Goal: Task Accomplishment & Management: Manage account settings

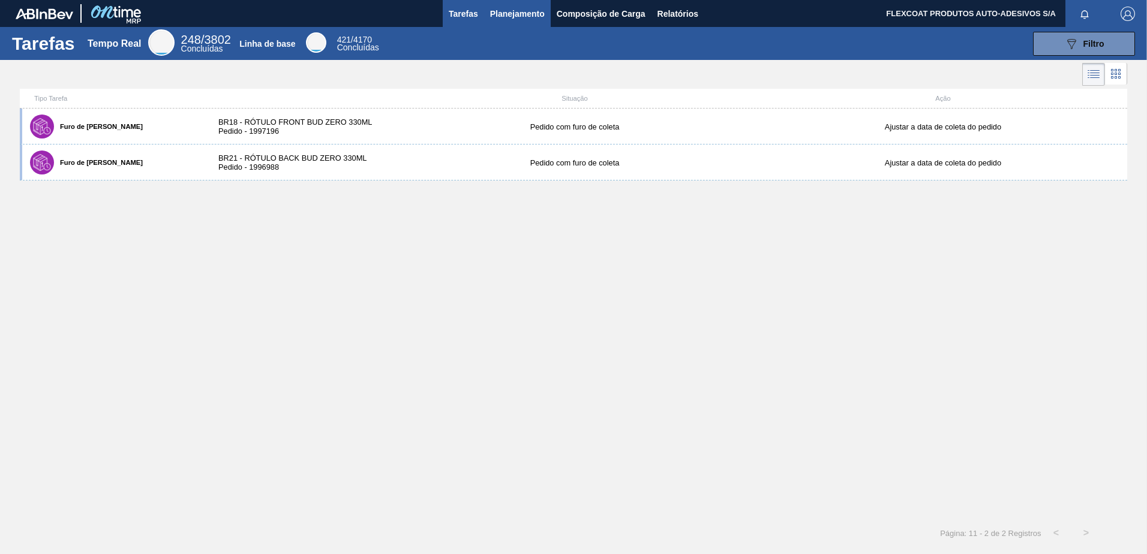
click at [495, 10] on span "Planejamento" at bounding box center [517, 14] width 55 height 14
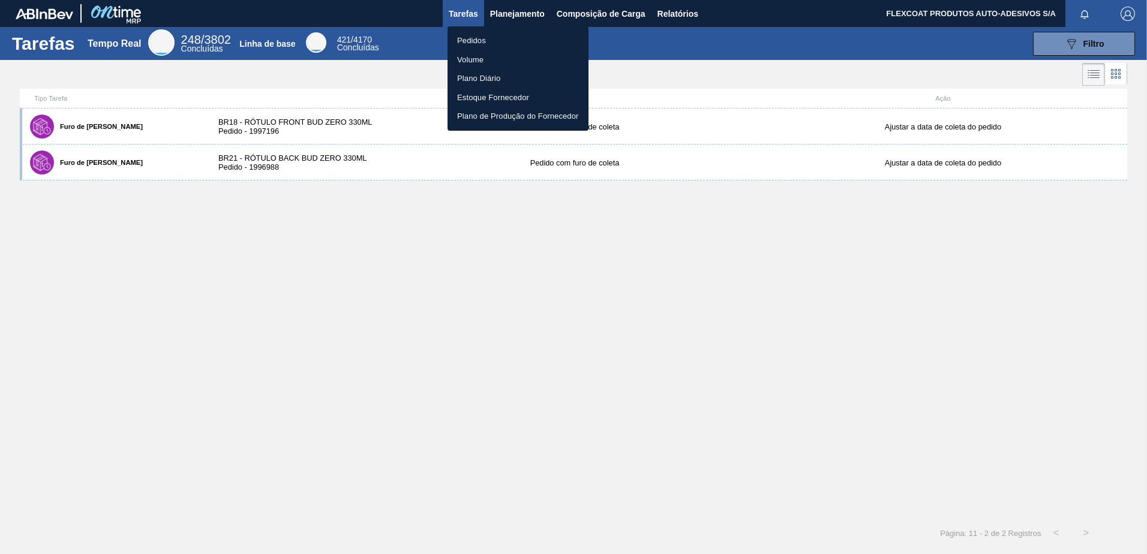
click at [464, 43] on li "Pedidos" at bounding box center [517, 40] width 141 height 19
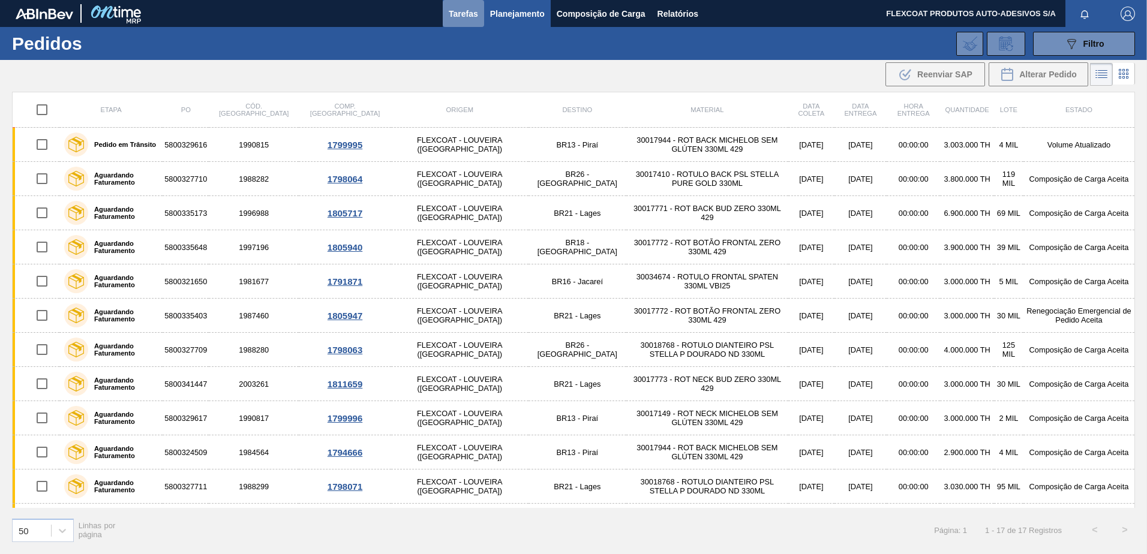
click at [464, 10] on span "Tarefas" at bounding box center [463, 14] width 29 height 14
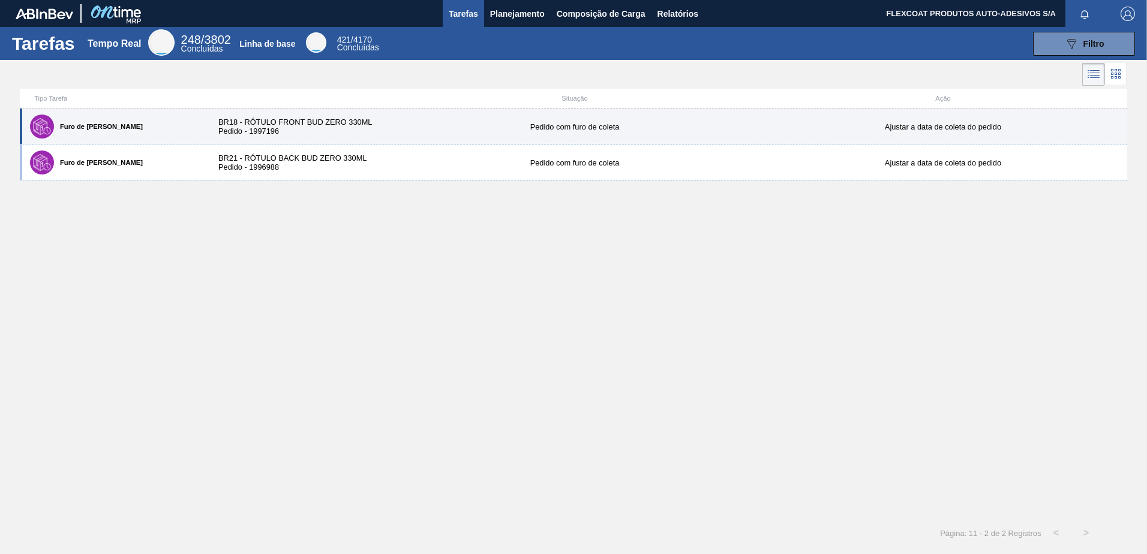
click at [251, 120] on div "BR18 - RÓTULO FRONT BUD ZERO 330ML Pedido - 1997196" at bounding box center [298, 127] width 184 height 18
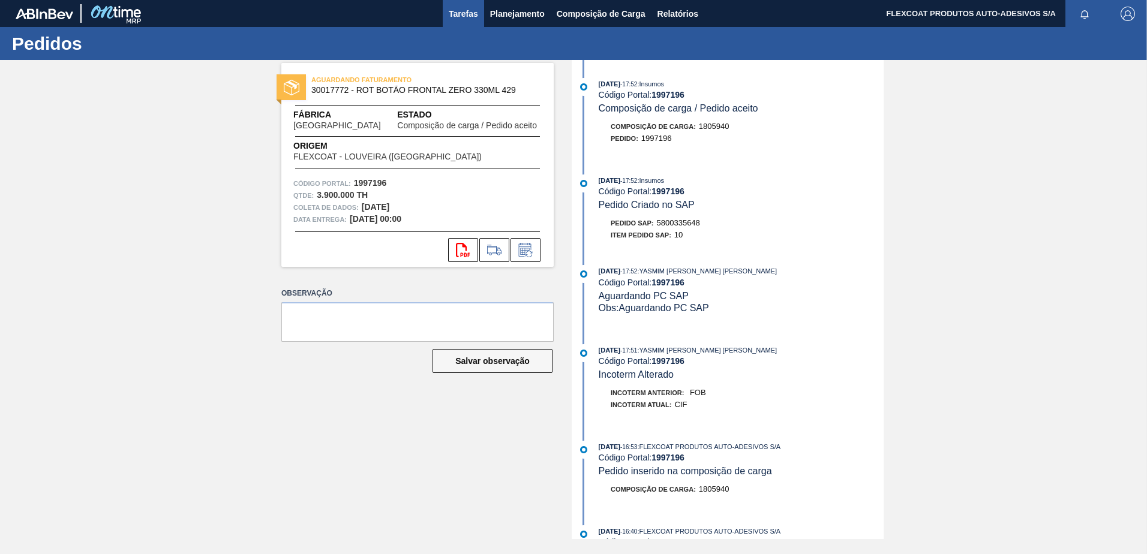
click at [464, 17] on span "Tarefas" at bounding box center [463, 14] width 29 height 14
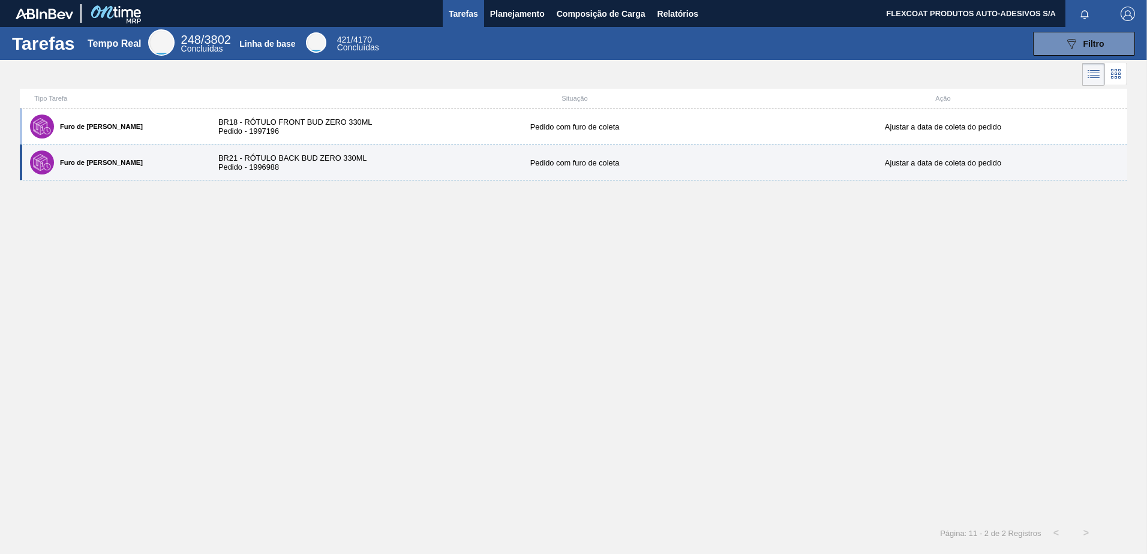
click at [85, 158] on div "Furo de [PERSON_NAME]" at bounding box center [114, 163] width 175 height 30
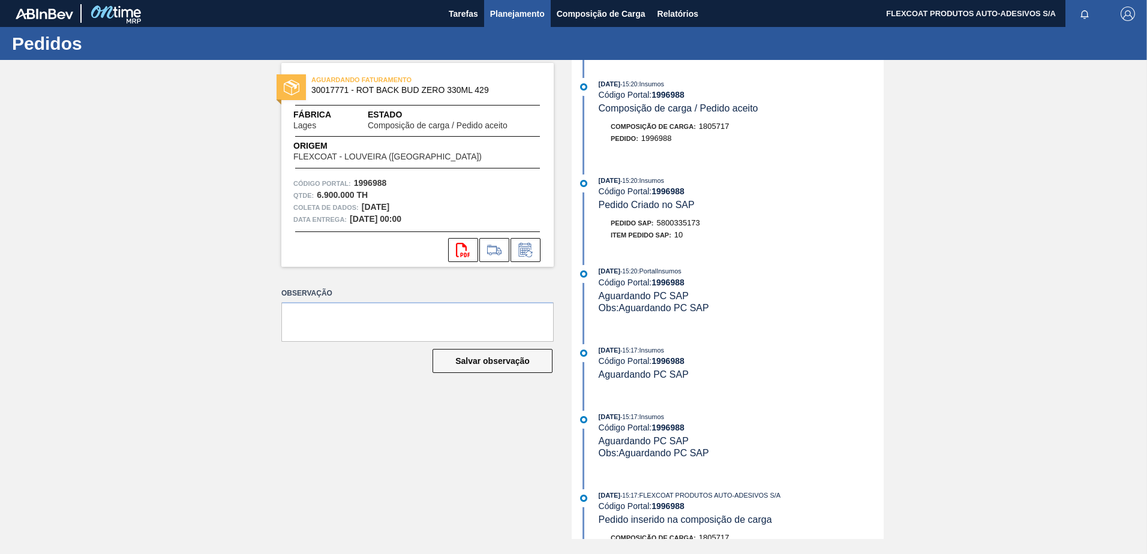
click at [501, 13] on span "Planejamento" at bounding box center [517, 14] width 55 height 14
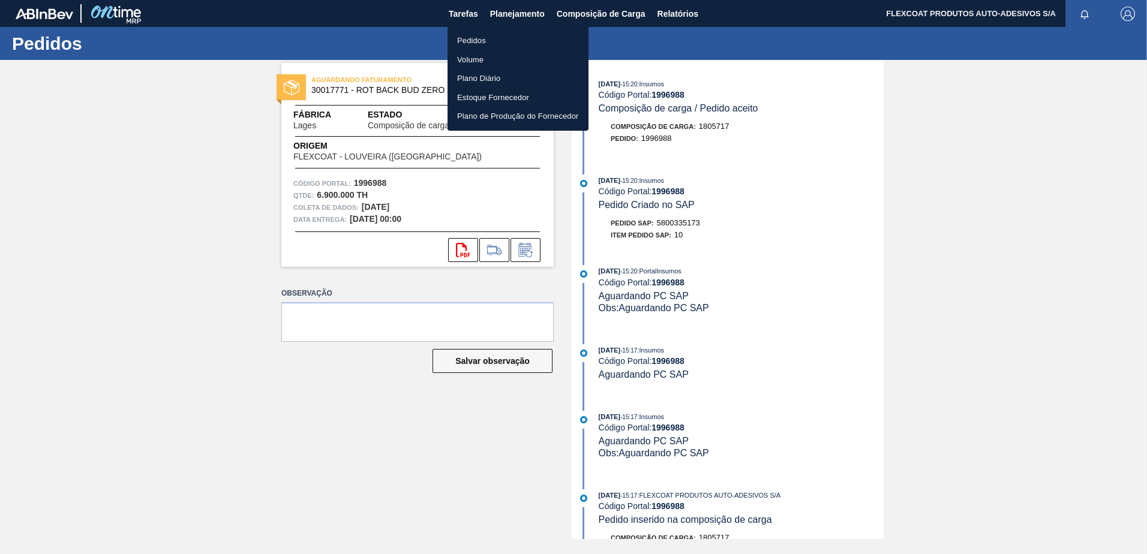
click at [472, 43] on li "Pedidos" at bounding box center [517, 40] width 141 height 19
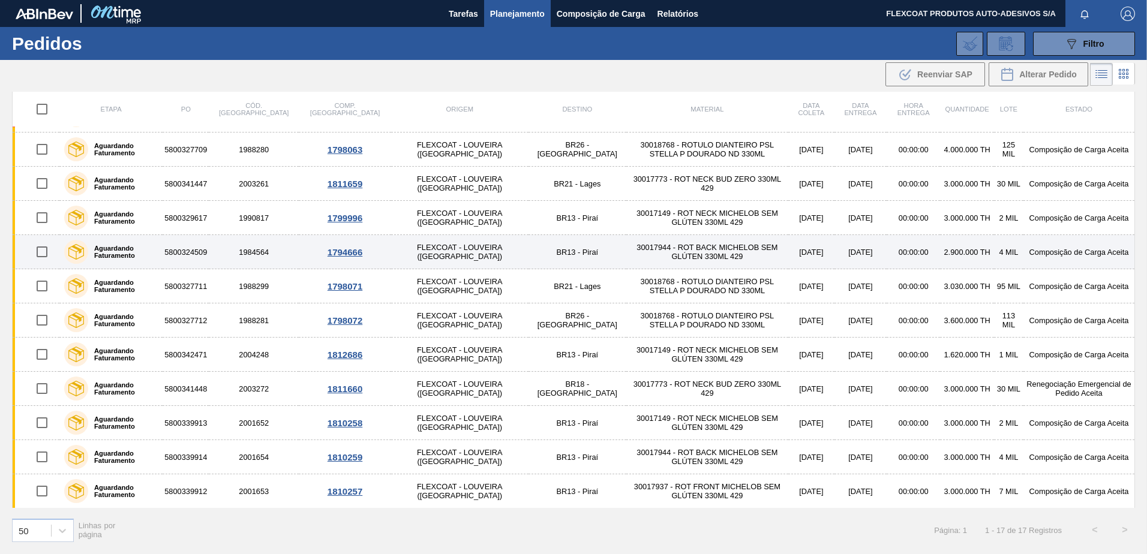
scroll to position [201, 0]
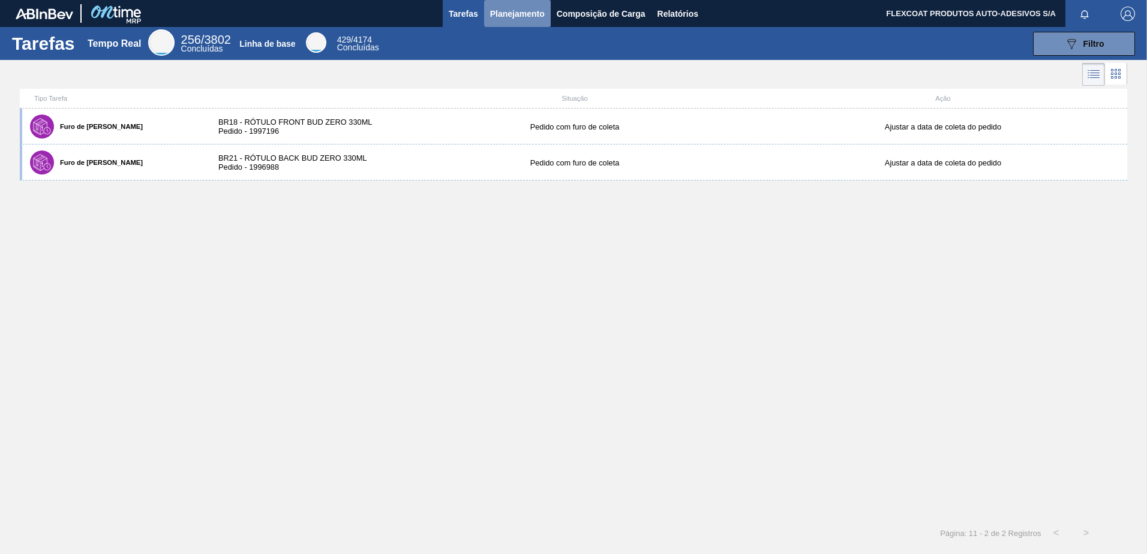
click at [497, 17] on span "Planejamento" at bounding box center [517, 14] width 55 height 14
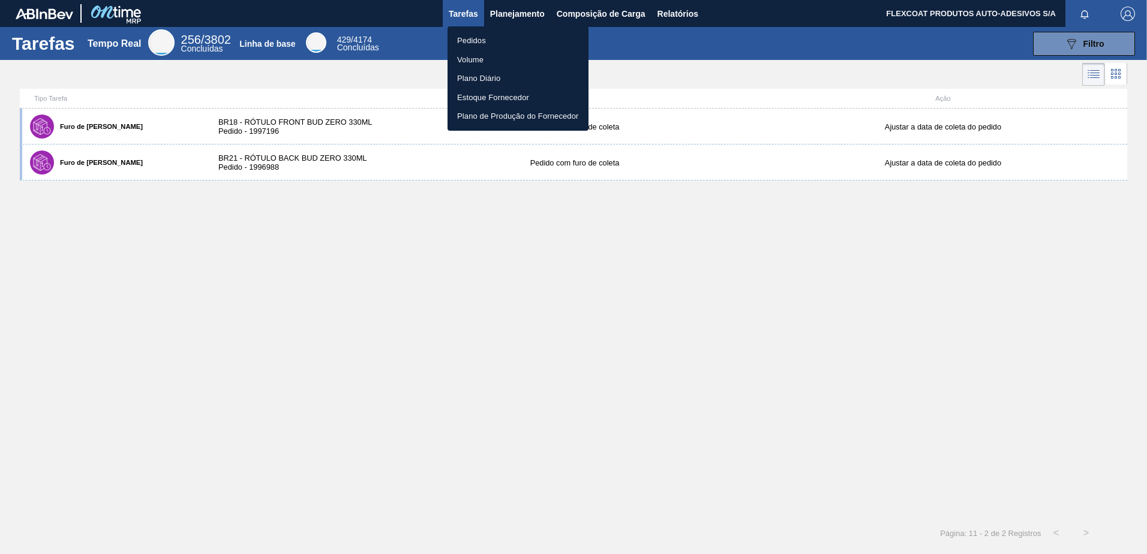
click at [465, 39] on li "Pedidos" at bounding box center [517, 40] width 141 height 19
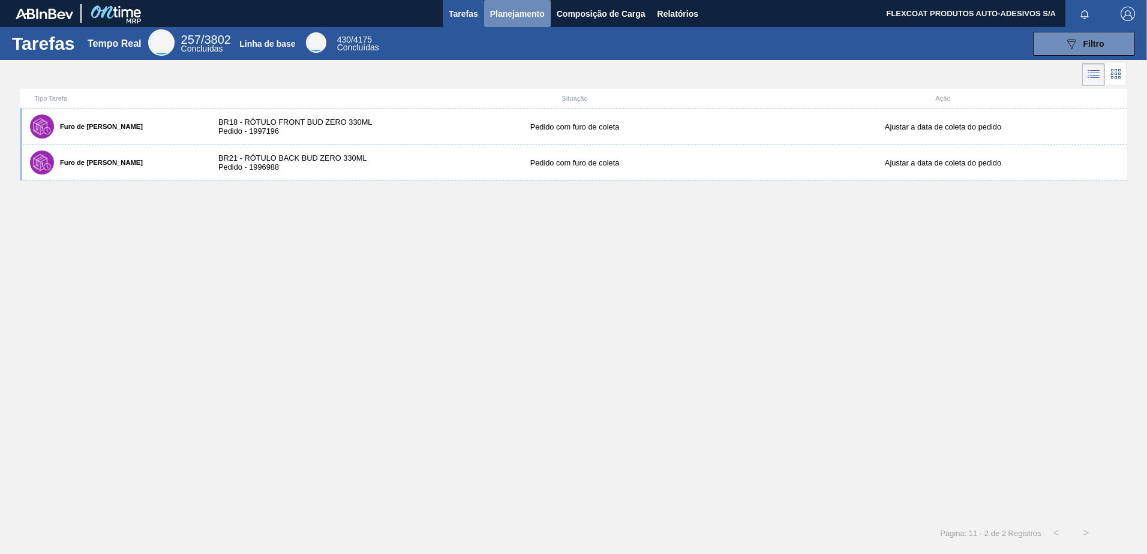
click at [503, 10] on span "Planejamento" at bounding box center [517, 14] width 55 height 14
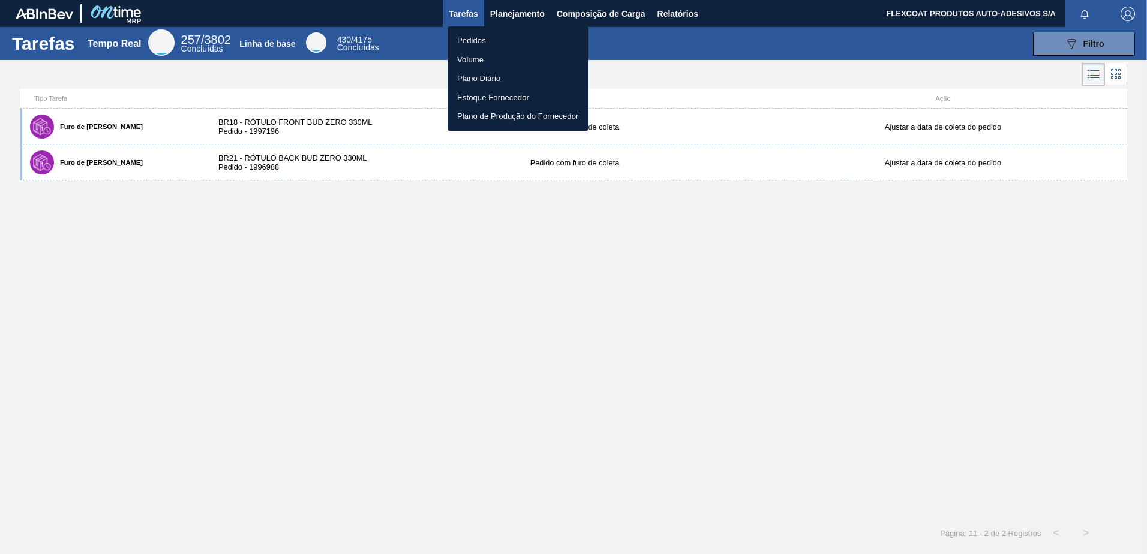
click at [469, 42] on li "Pedidos" at bounding box center [517, 40] width 141 height 19
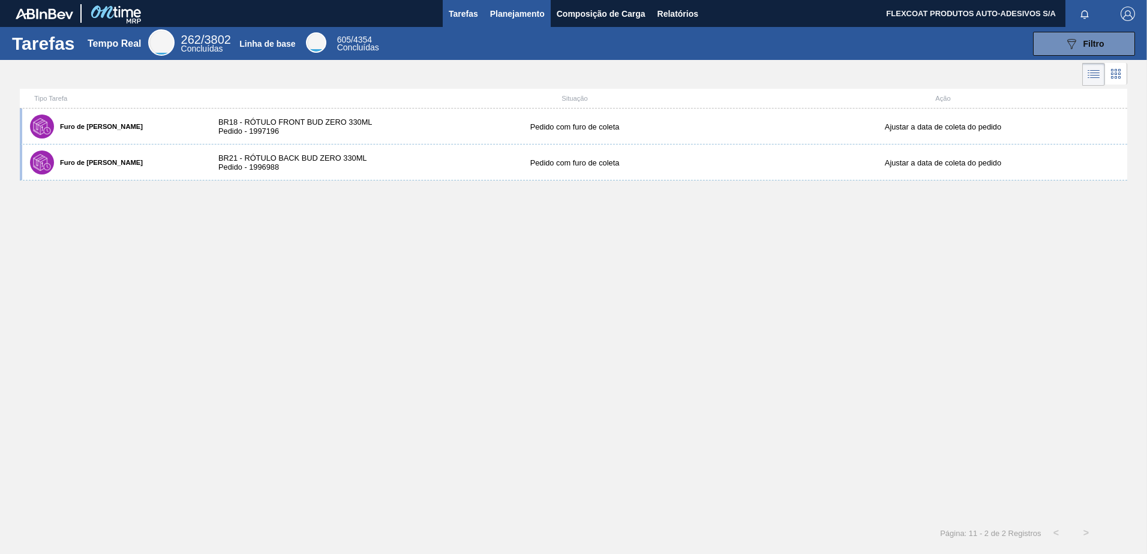
click at [505, 14] on span "Planejamento" at bounding box center [517, 14] width 55 height 14
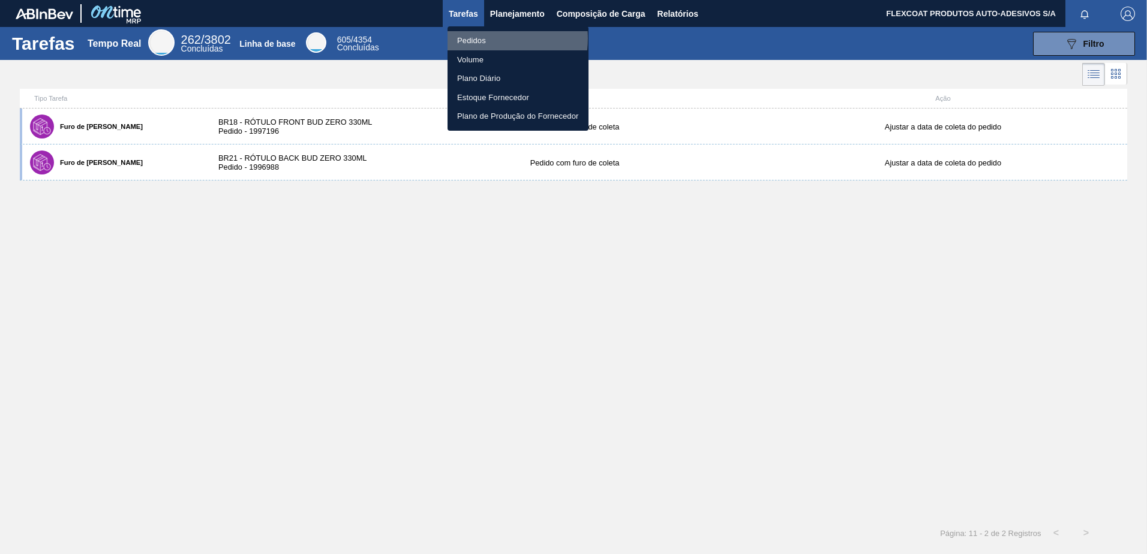
click at [481, 38] on li "Pedidos" at bounding box center [517, 40] width 141 height 19
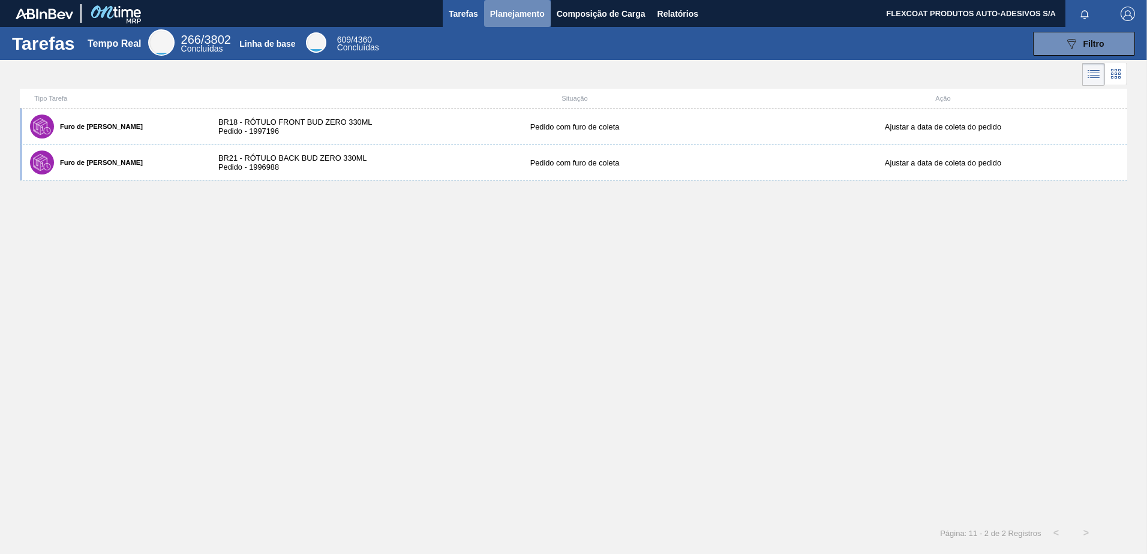
click at [504, 13] on span "Planejamento" at bounding box center [517, 14] width 55 height 14
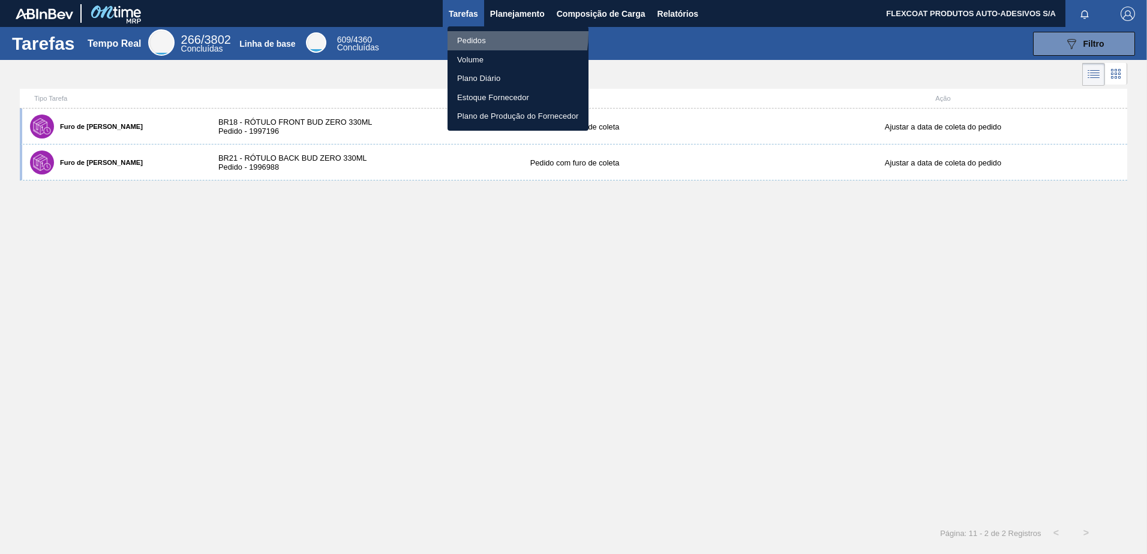
click at [465, 34] on li "Pedidos" at bounding box center [517, 40] width 141 height 19
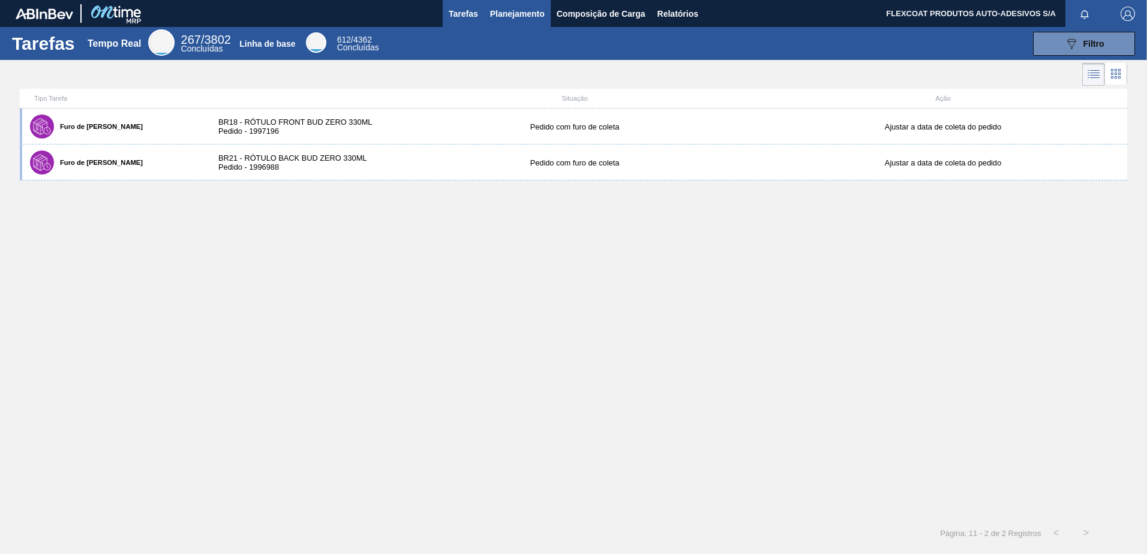
click at [496, 17] on span "Planejamento" at bounding box center [517, 14] width 55 height 14
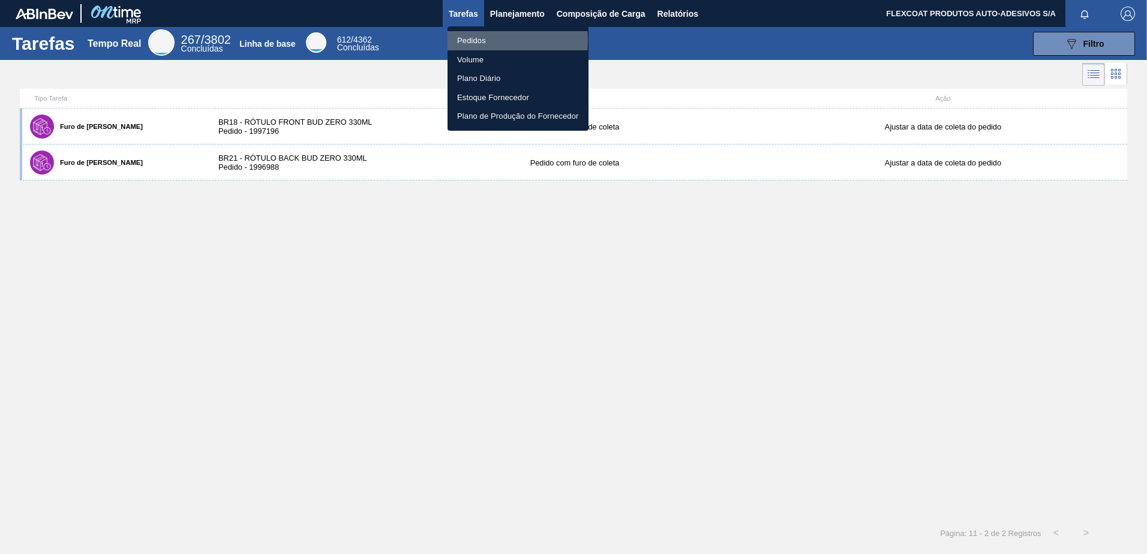
click at [470, 42] on li "Pedidos" at bounding box center [517, 40] width 141 height 19
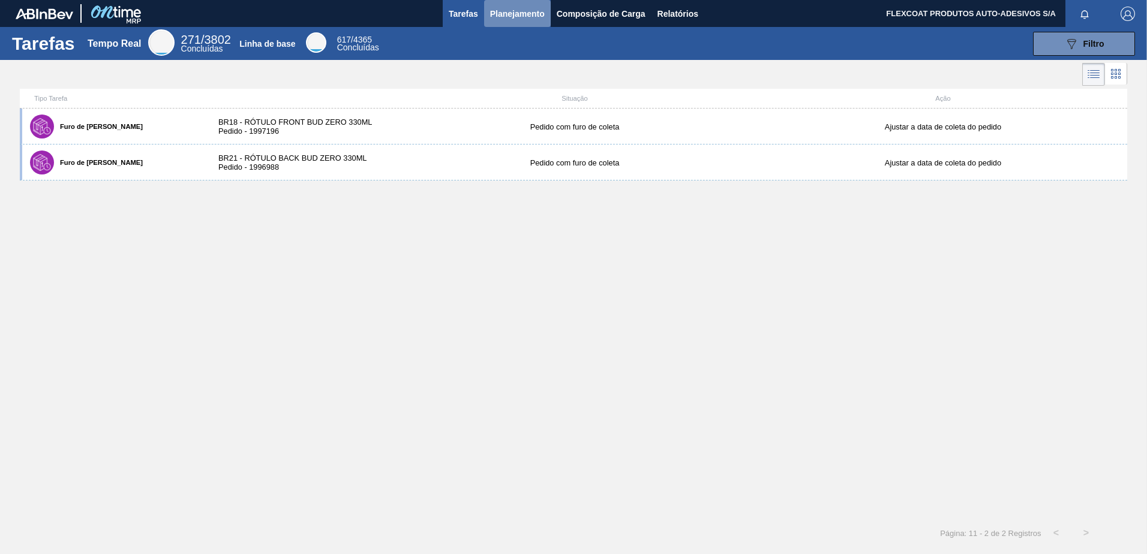
click at [497, 11] on span "Planejamento" at bounding box center [517, 14] width 55 height 14
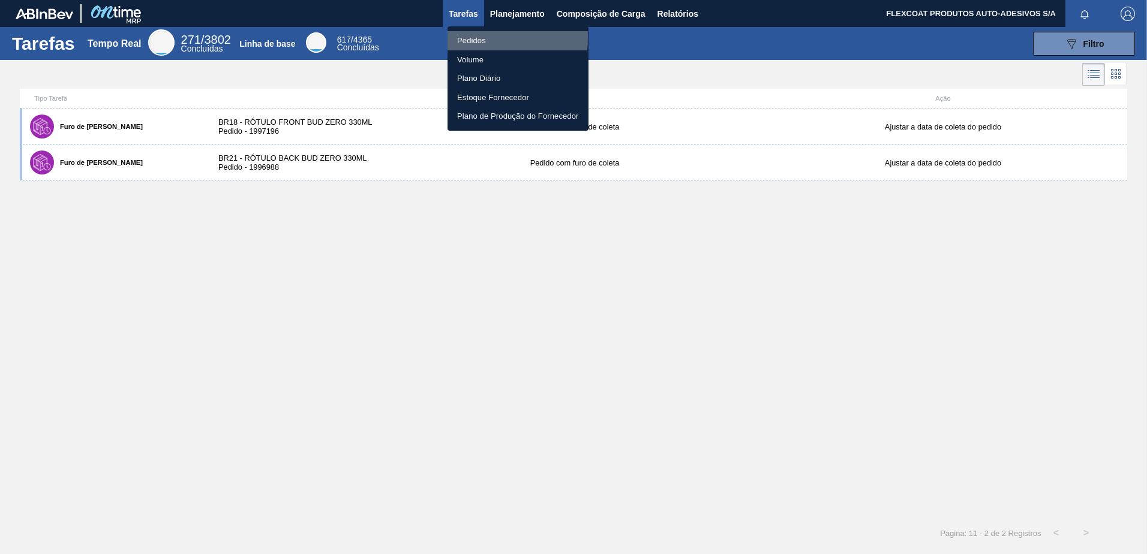
click at [461, 38] on li "Pedidos" at bounding box center [517, 40] width 141 height 19
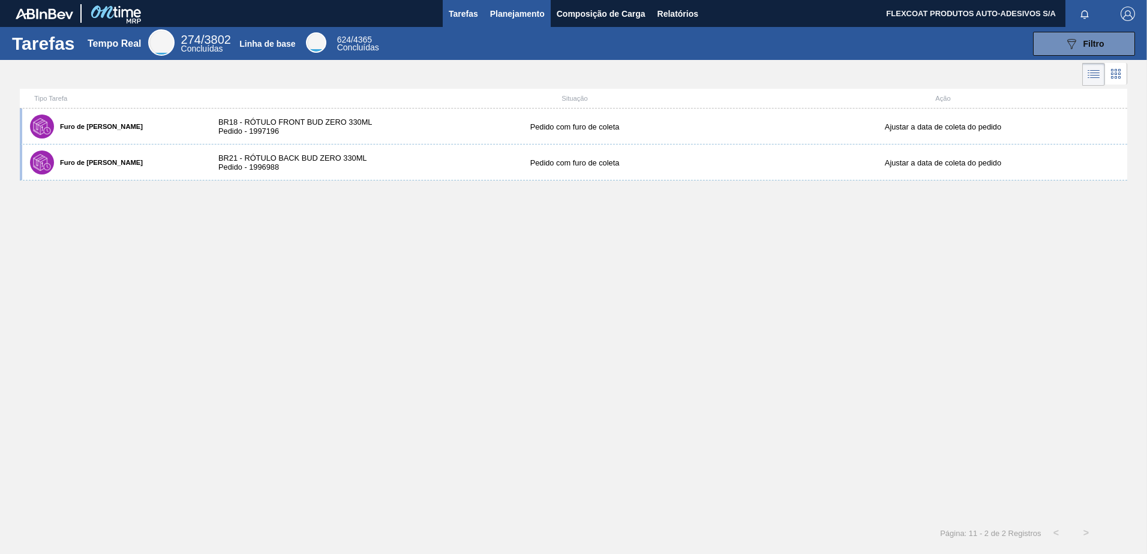
click at [510, 13] on span "Planejamento" at bounding box center [517, 14] width 55 height 14
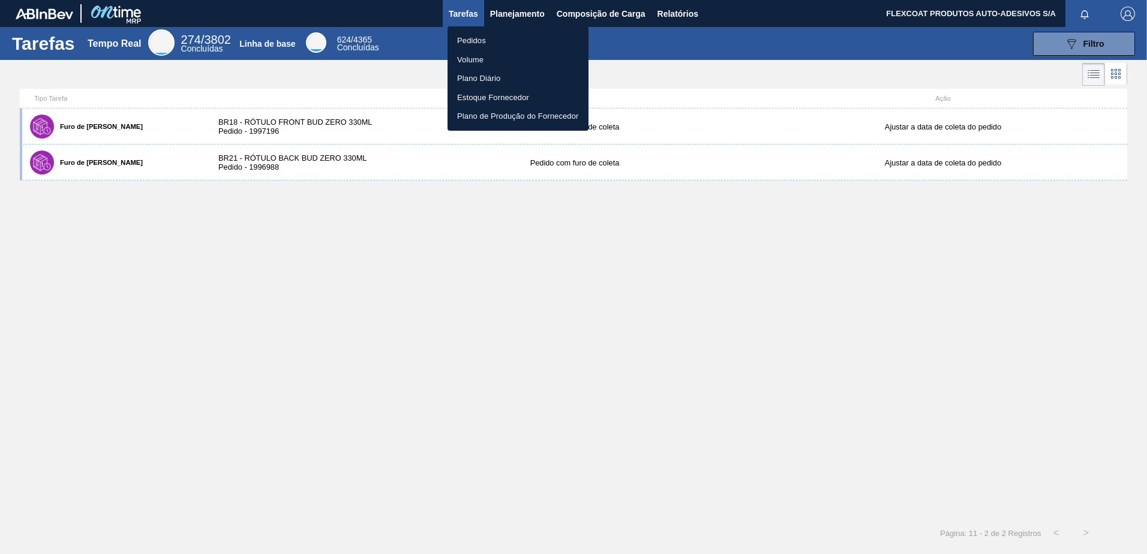
click at [476, 37] on li "Pedidos" at bounding box center [517, 40] width 141 height 19
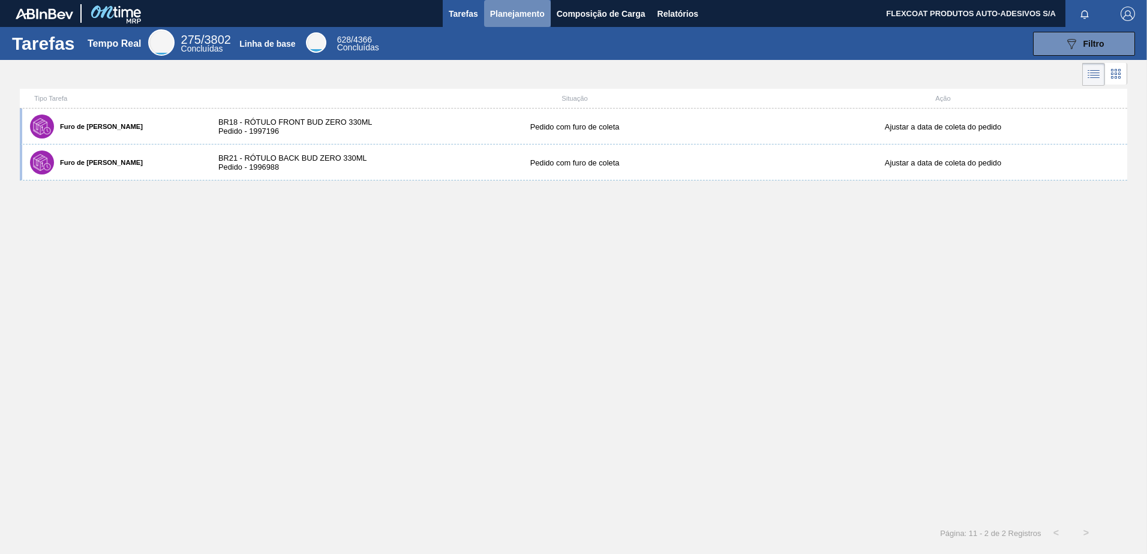
click at [504, 17] on span "Planejamento" at bounding box center [517, 14] width 55 height 14
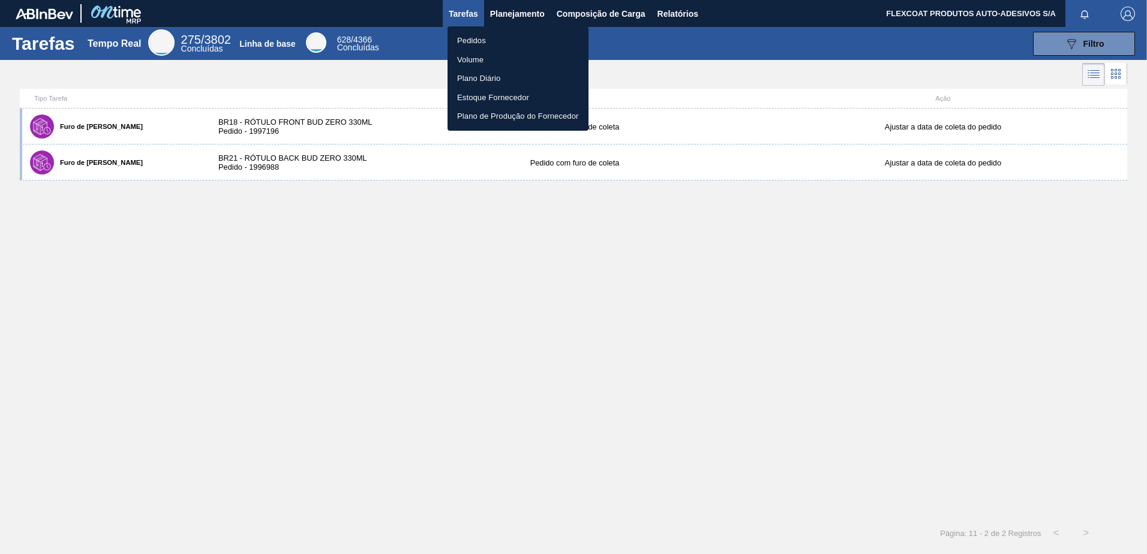
click at [485, 39] on li "Pedidos" at bounding box center [517, 40] width 141 height 19
